Goal: Information Seeking & Learning: Understand process/instructions

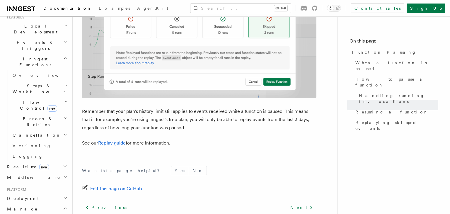
scroll to position [136, 0]
click at [57, 128] on h2 "Cancellation" at bounding box center [39, 133] width 59 height 11
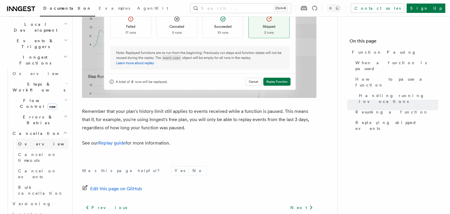
click at [42, 139] on link "Overview" at bounding box center [42, 144] width 53 height 11
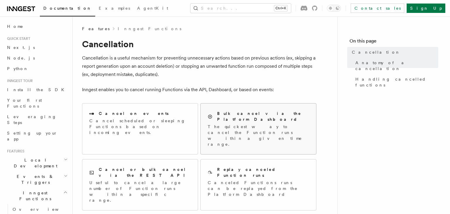
click at [227, 124] on p "The quickest way to cancel the Function runs within a given time range." at bounding box center [258, 135] width 101 height 23
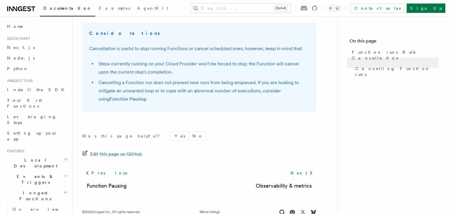
scroll to position [734, 0]
click at [118, 184] on link "Function Pausing" at bounding box center [107, 185] width 40 height 8
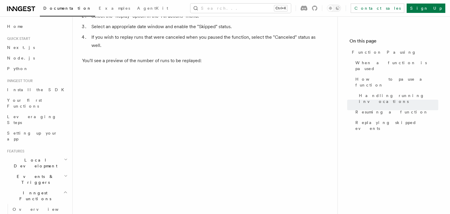
scroll to position [927, 0]
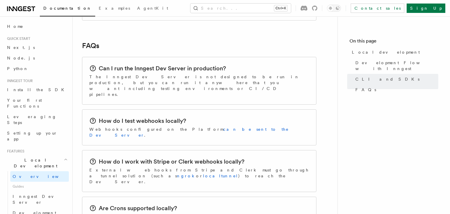
scroll to position [899, 0]
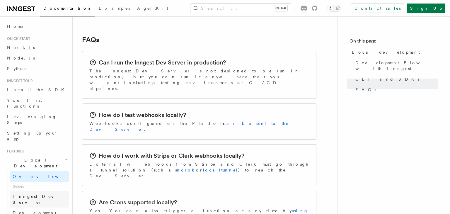
click at [46, 193] on span "Inngest Dev Server" at bounding box center [41, 199] width 56 height 12
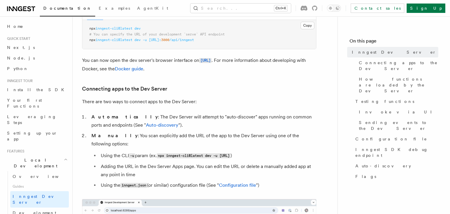
scroll to position [137, 0]
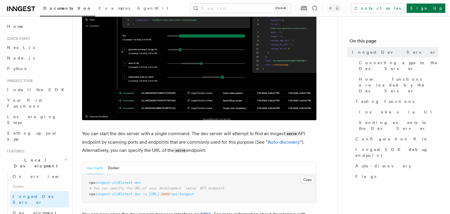
click at [117, 183] on span "inngest-cli@latest" at bounding box center [114, 182] width 37 height 4
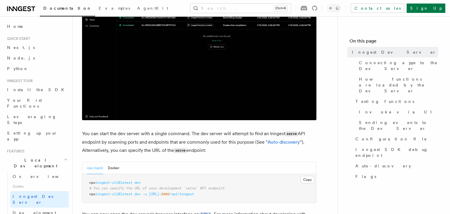
click at [117, 183] on span "inngest-cli@latest" at bounding box center [114, 182] width 37 height 4
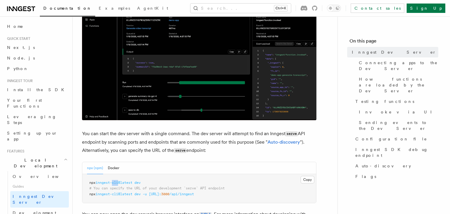
click at [117, 183] on span "inngest-cli@latest" at bounding box center [114, 182] width 37 height 4
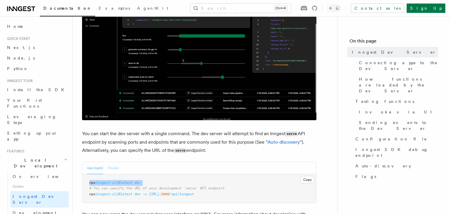
click at [119, 170] on button "Docker" at bounding box center [113, 168] width 11 height 12
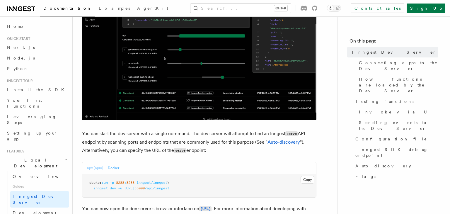
click at [88, 169] on button "npx (npm)" at bounding box center [95, 168] width 16 height 12
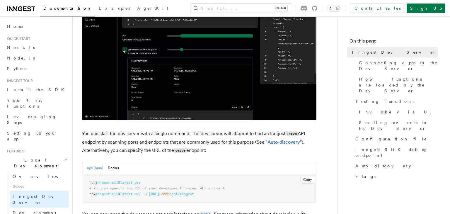
click at [139, 184] on span "dev" at bounding box center [137, 182] width 6 height 4
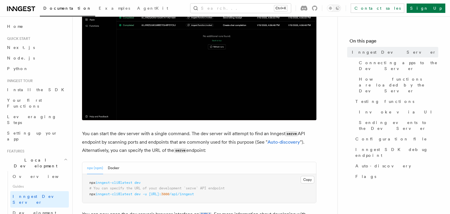
click at [139, 184] on span "dev" at bounding box center [137, 182] width 6 height 4
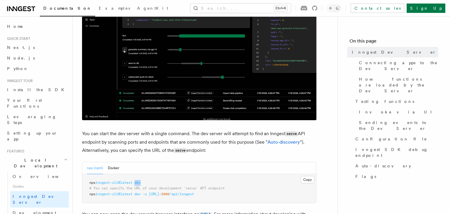
click at [139, 184] on span "dev" at bounding box center [137, 182] width 6 height 4
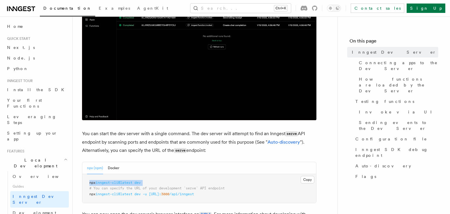
copy code "npx inngest-cli@latest dev"
